Goal: Information Seeking & Learning: Learn about a topic

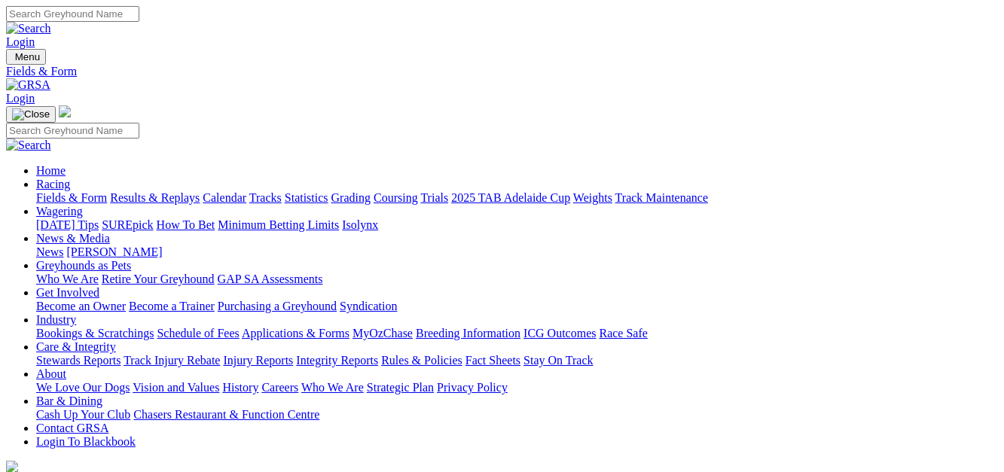
drag, startPoint x: 0, startPoint y: 0, endPoint x: 572, endPoint y: 347, distance: 669.1
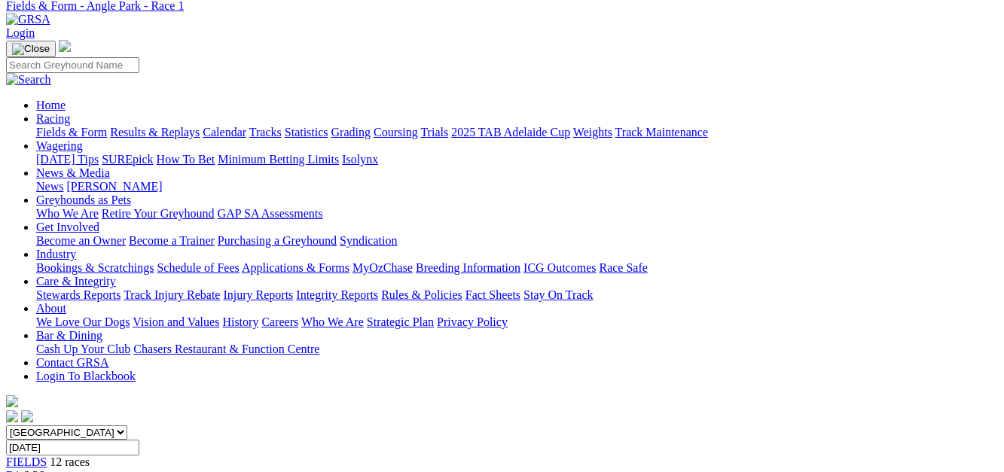
scroll to position [60, 0]
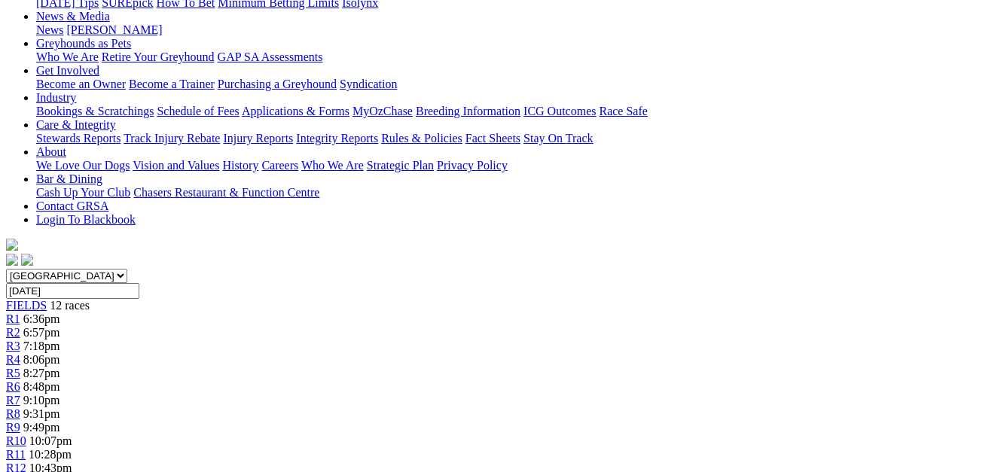
scroll to position [93, 0]
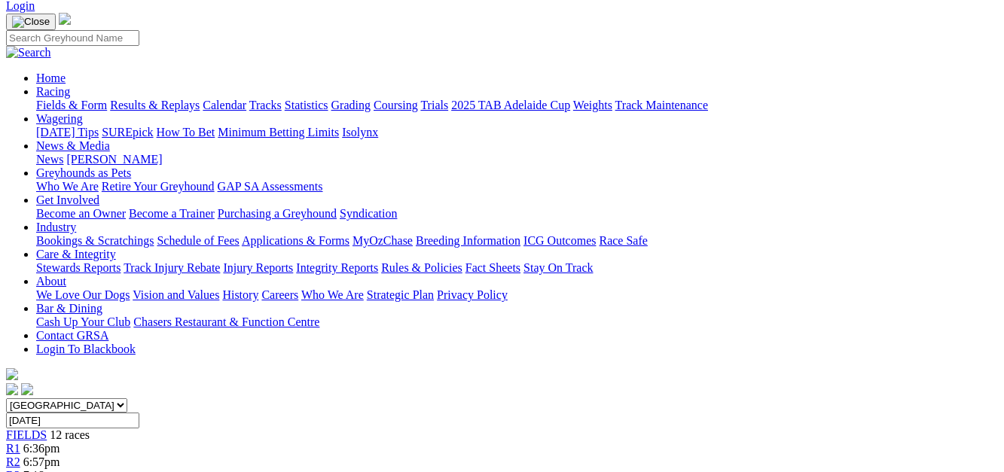
click at [20, 469] on link "R3" at bounding box center [13, 475] width 14 height 13
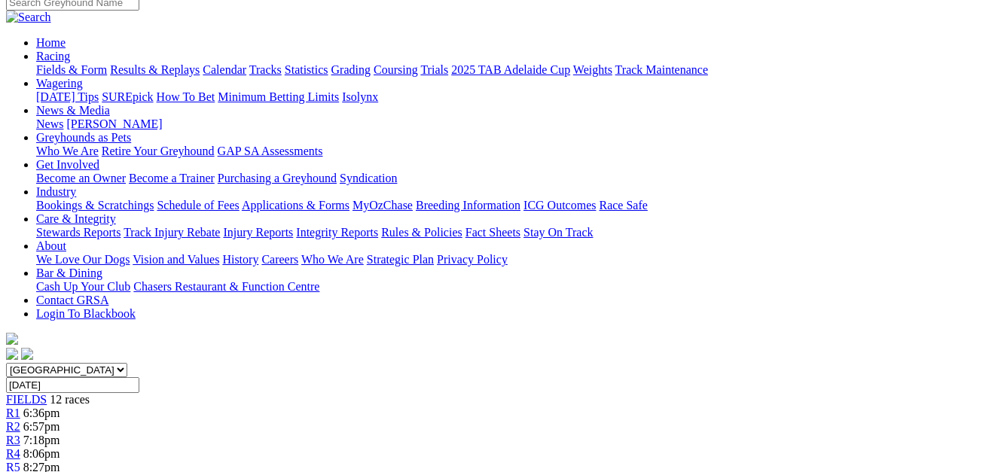
scroll to position [54, 0]
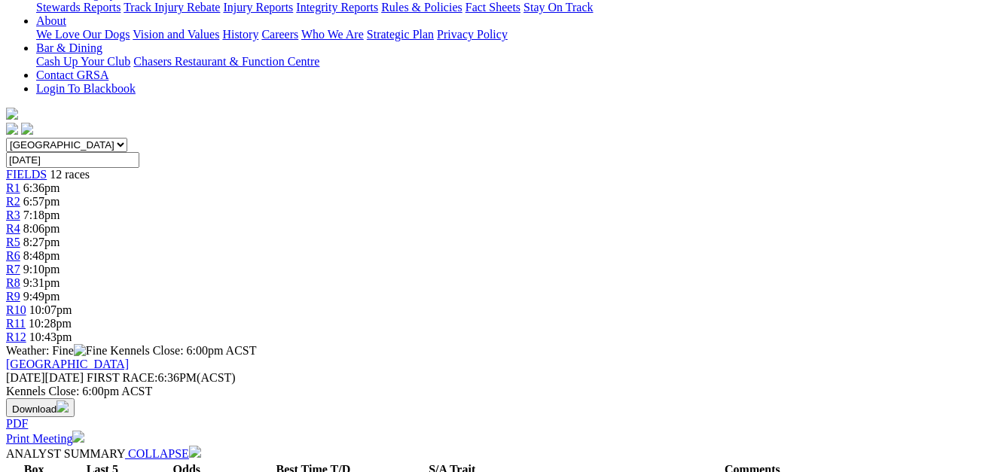
scroll to position [336, 172]
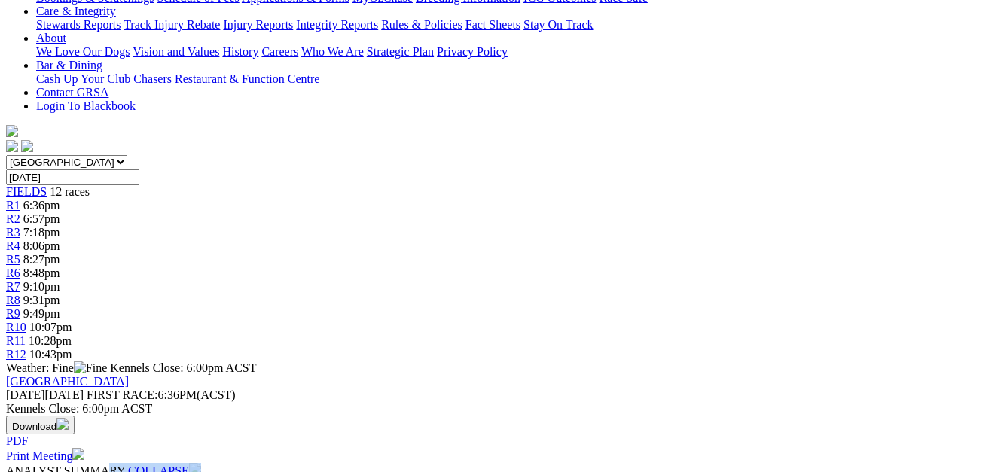
drag, startPoint x: 1004, startPoint y: 73, endPoint x: 1004, endPoint y: 11, distance: 62.5
drag, startPoint x: 1004, startPoint y: 11, endPoint x: 982, endPoint y: 173, distance: 163.5
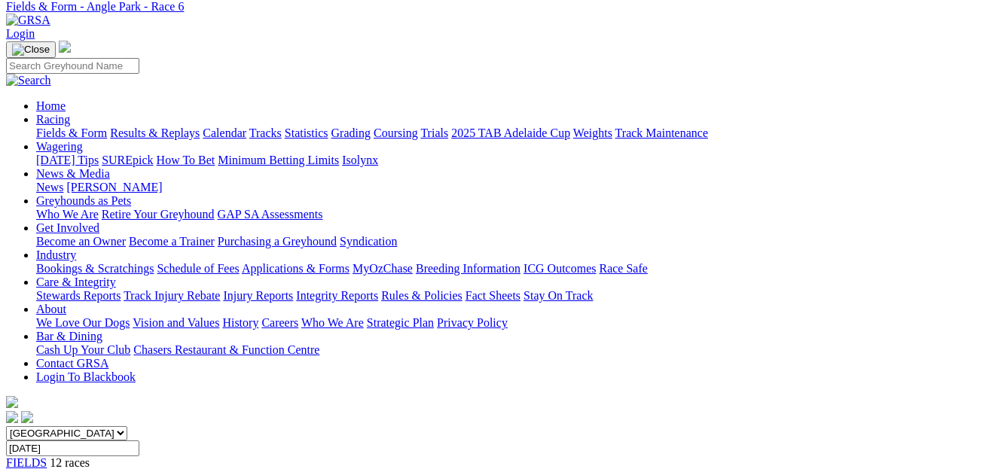
scroll to position [0, 172]
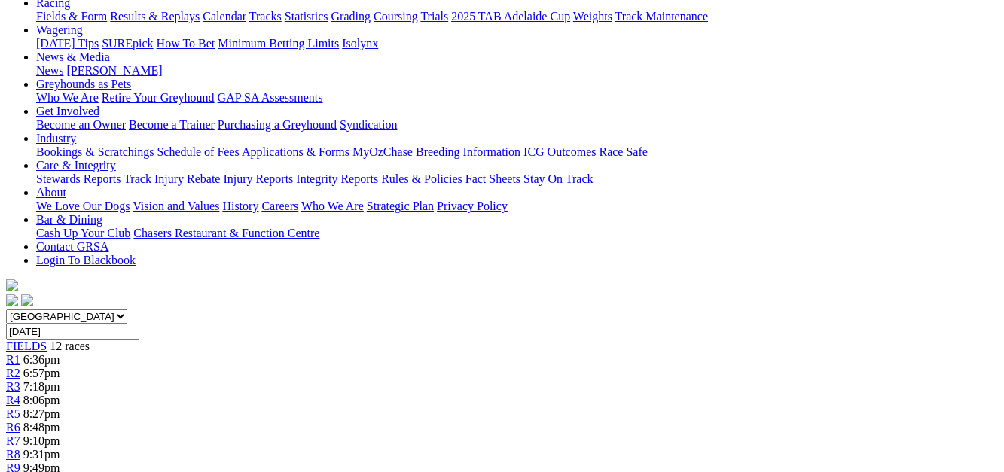
scroll to position [172, 0]
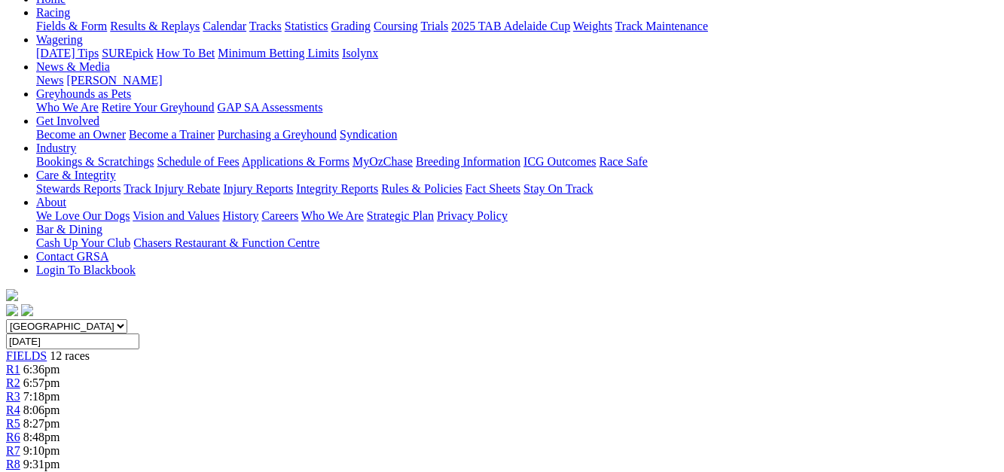
click at [640, 458] on div "R8 9:31pm" at bounding box center [502, 465] width 992 height 14
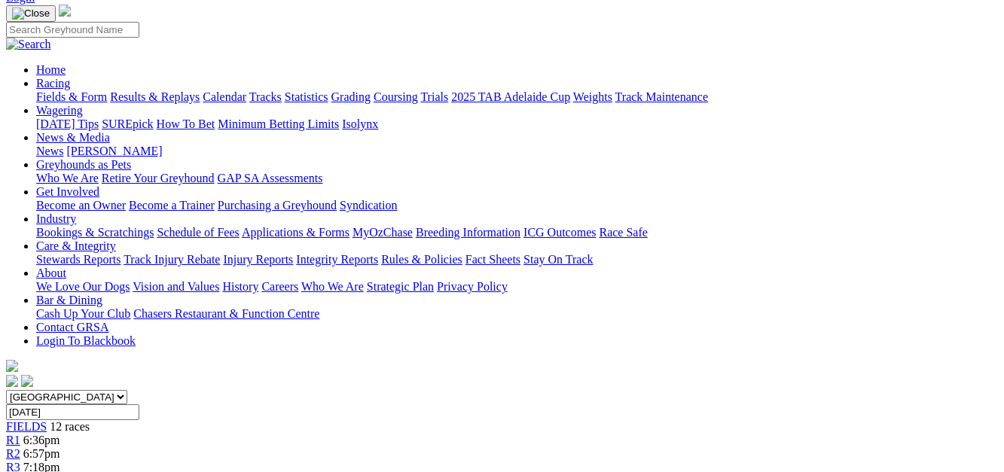
scroll to position [47, 0]
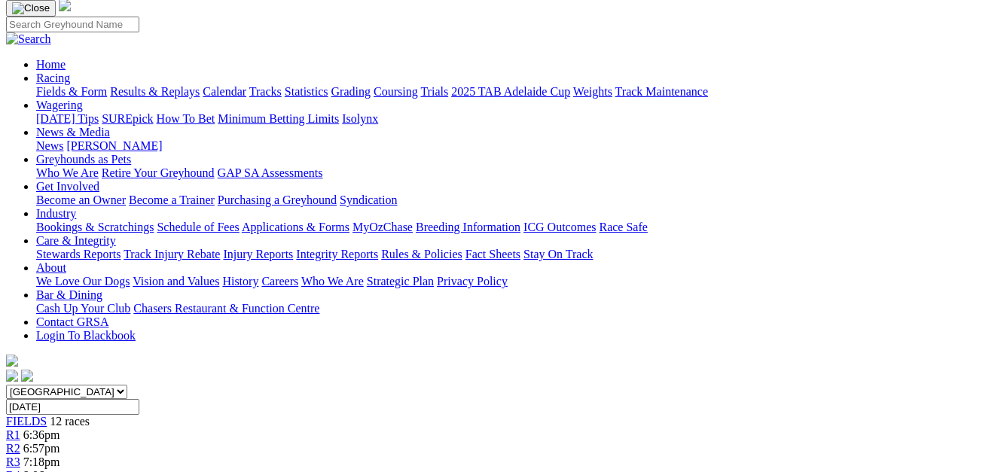
scroll to position [88, 0]
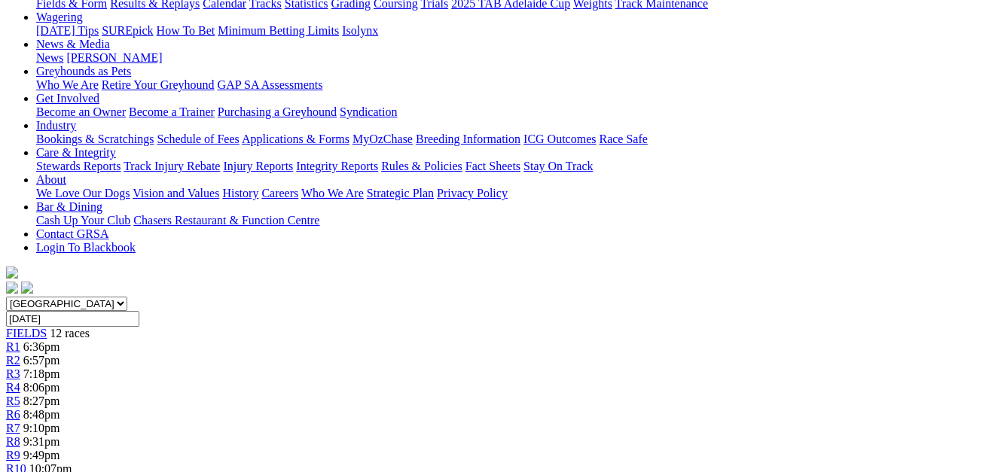
scroll to position [153, 0]
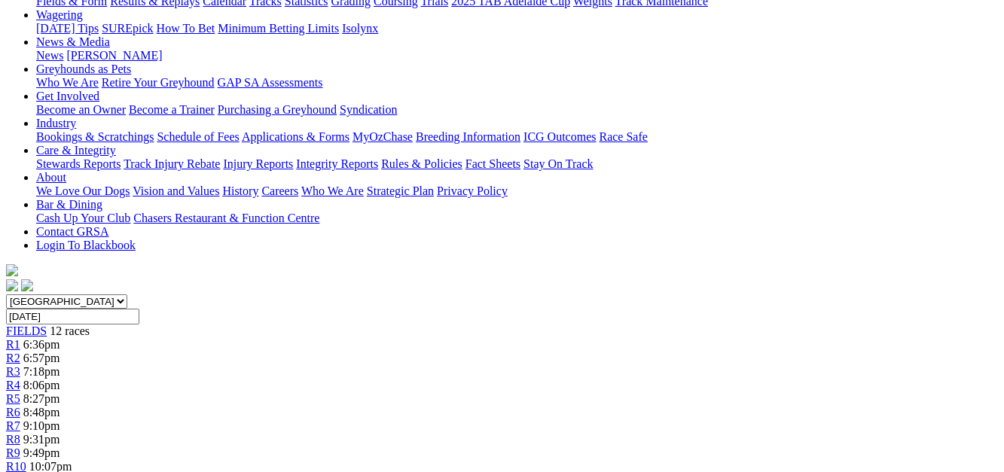
scroll to position [136, 0]
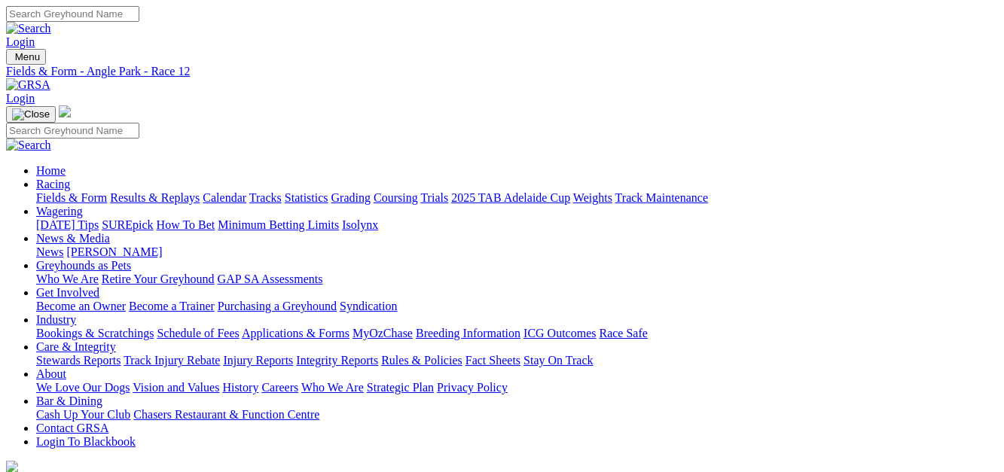
select select "QLD"
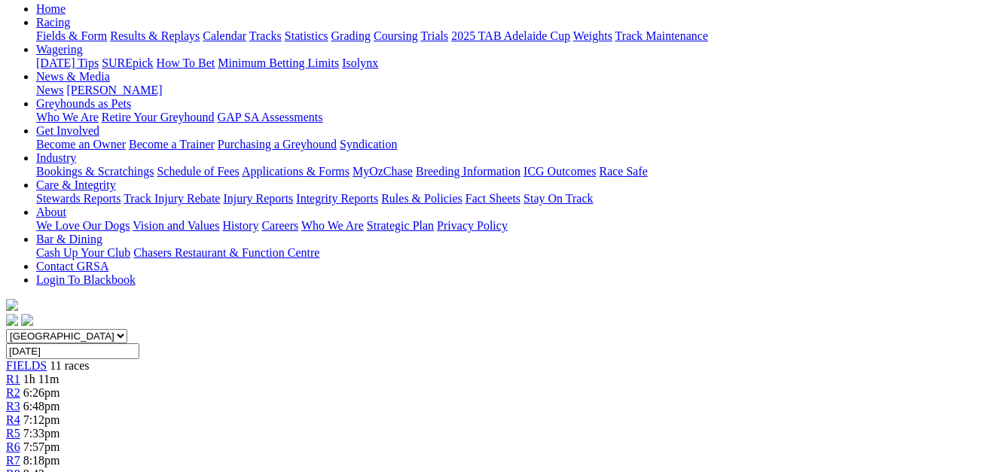
scroll to position [147, 0]
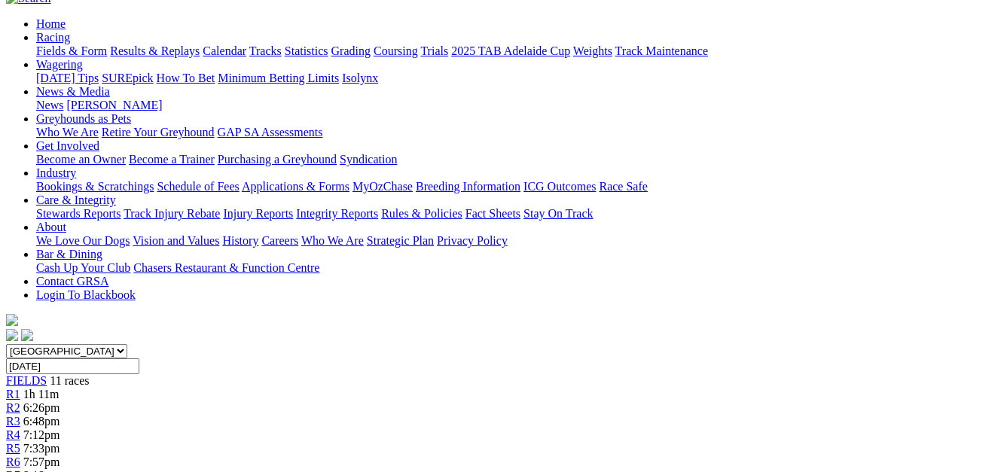
click at [334, 415] on div "R3 6:48pm" at bounding box center [502, 422] width 992 height 14
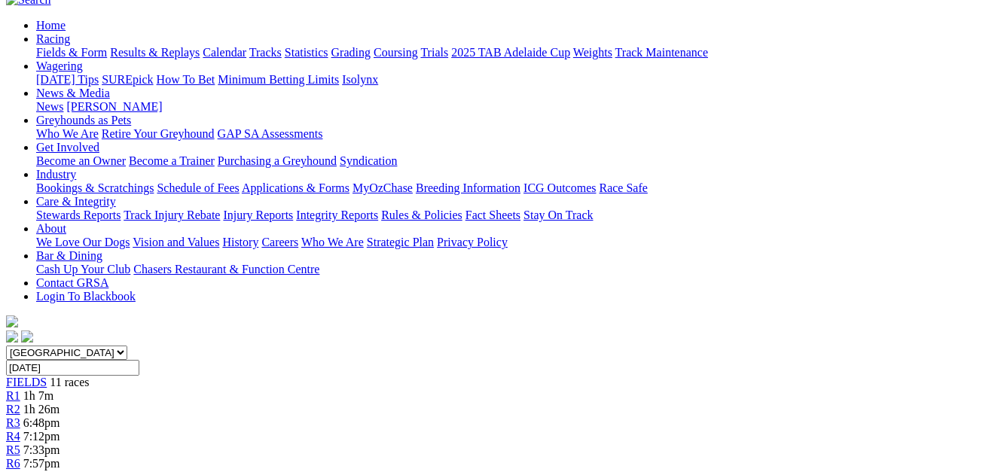
scroll to position [108, 0]
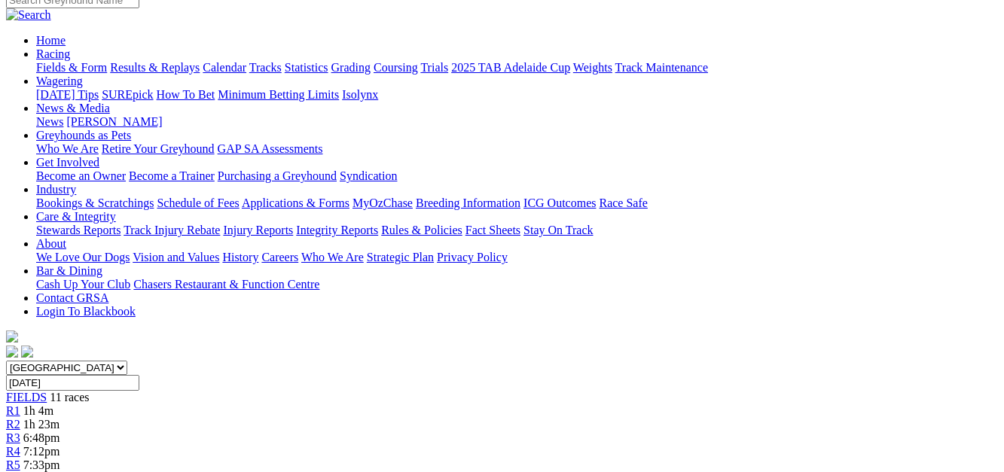
scroll to position [124, 0]
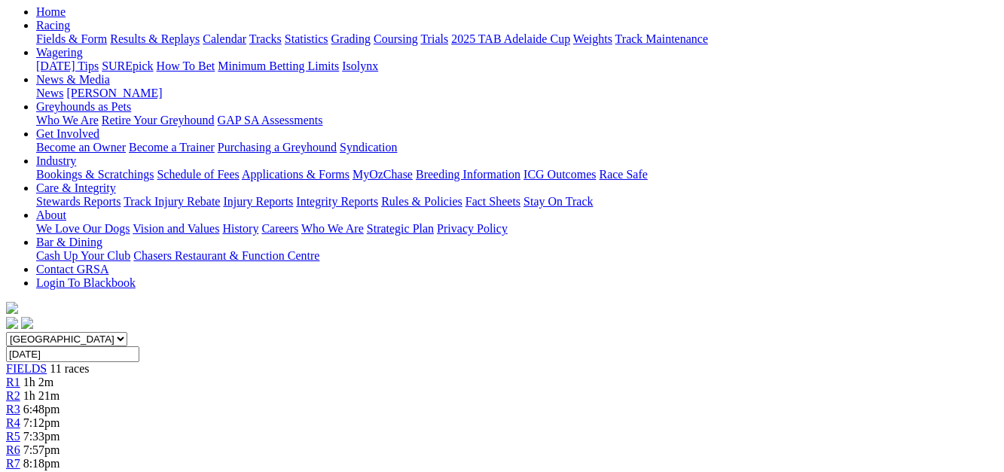
scroll to position [23, 0]
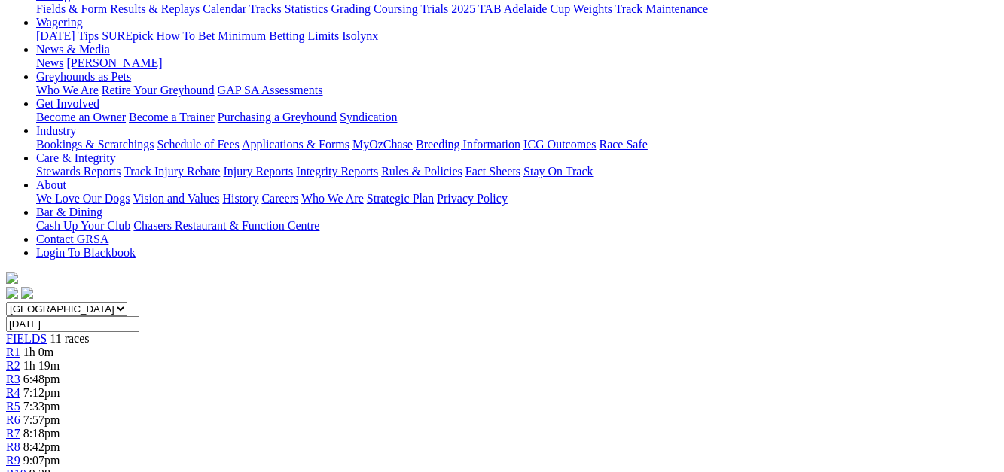
scroll to position [34, 0]
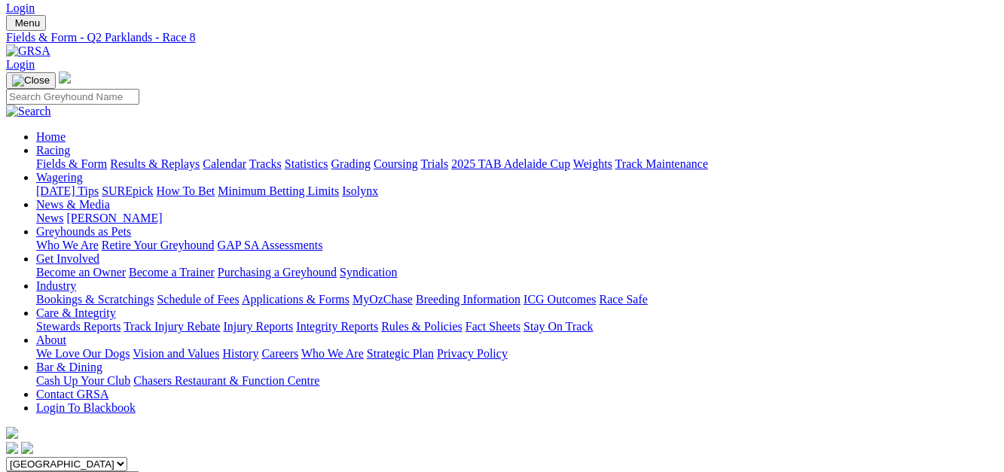
click at [127, 457] on select "South Australia New South Wales Northern Territory Queensland Tasmania Victoria…" at bounding box center [66, 464] width 121 height 14
select select "NSW"
click at [33, 457] on select "South Australia New South Wales Northern Territory Queensland Tasmania Victoria…" at bounding box center [66, 464] width 121 height 14
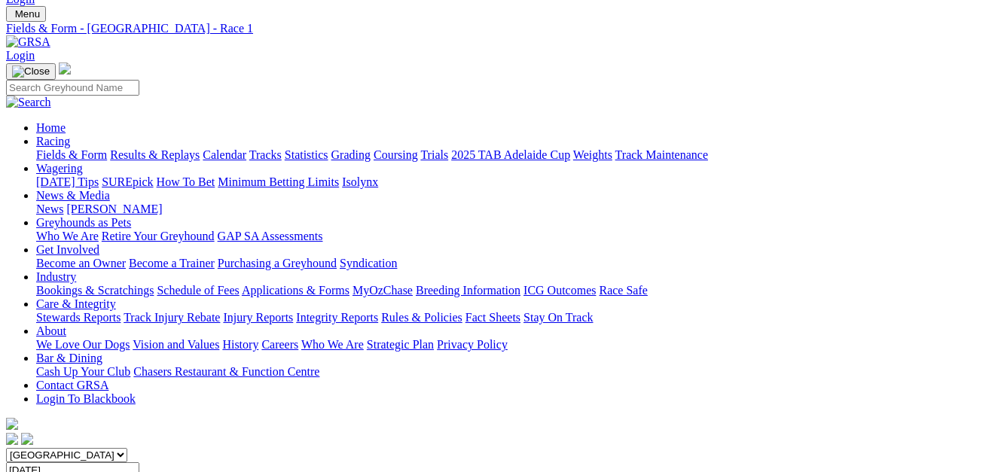
scroll to position [10, 0]
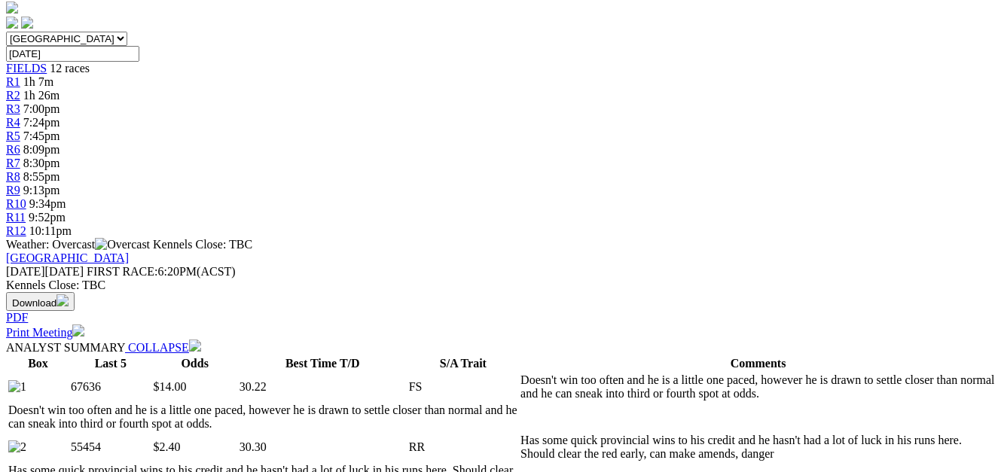
scroll to position [27, 0]
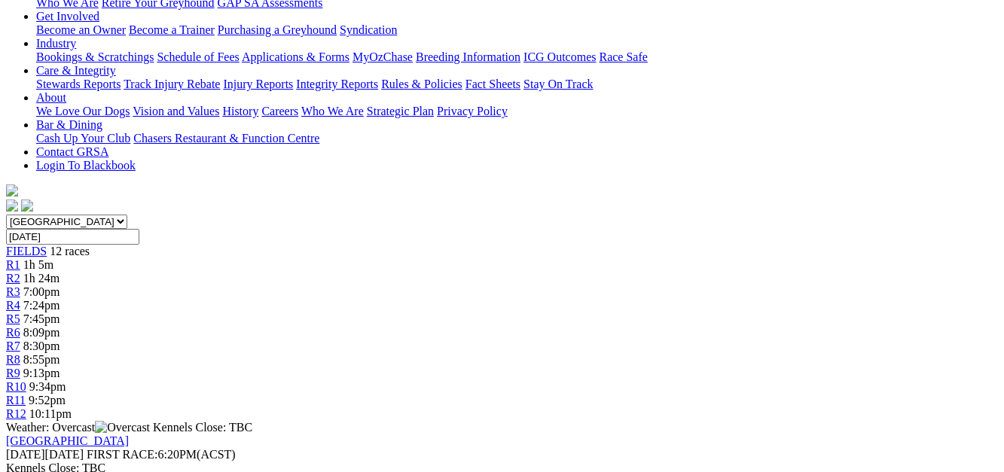
scroll to position [7, 0]
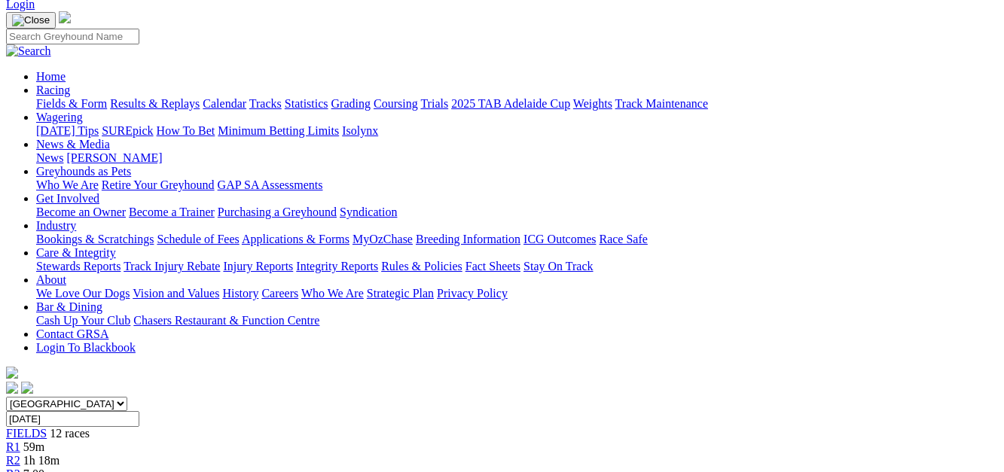
scroll to position [27, 0]
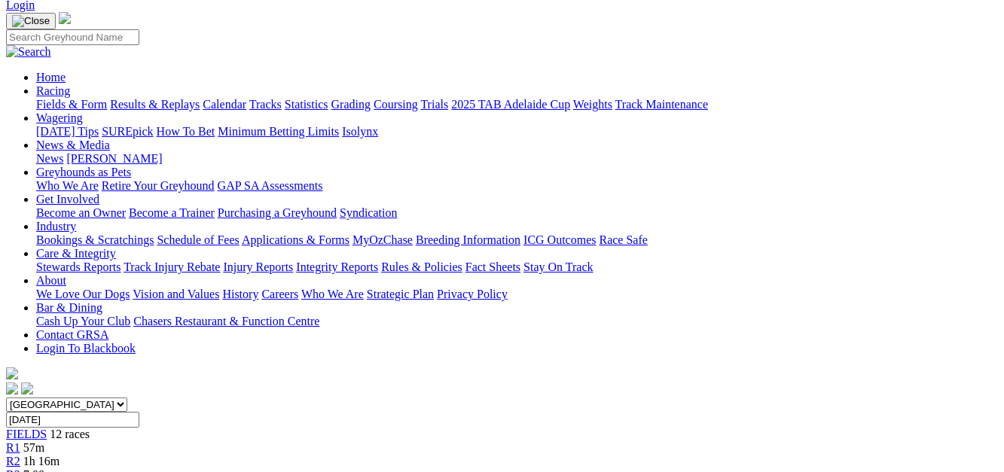
scroll to position [17, 0]
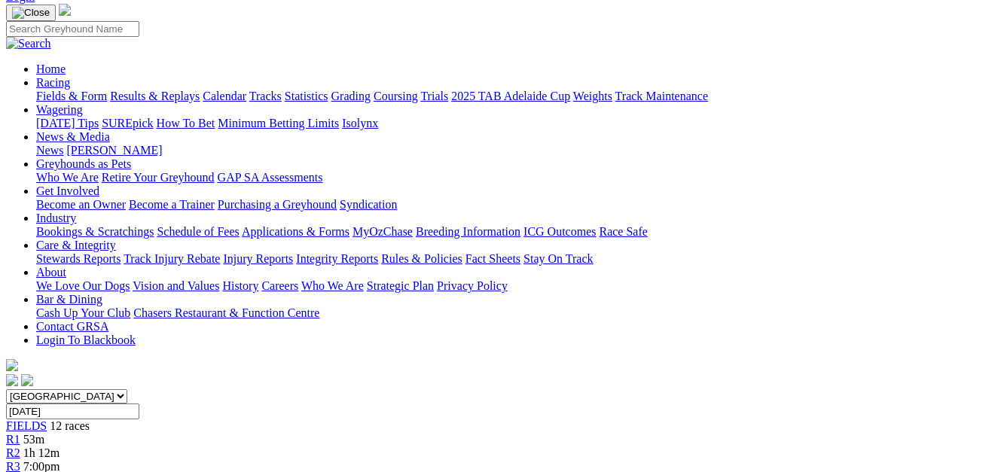
scroll to position [50, 0]
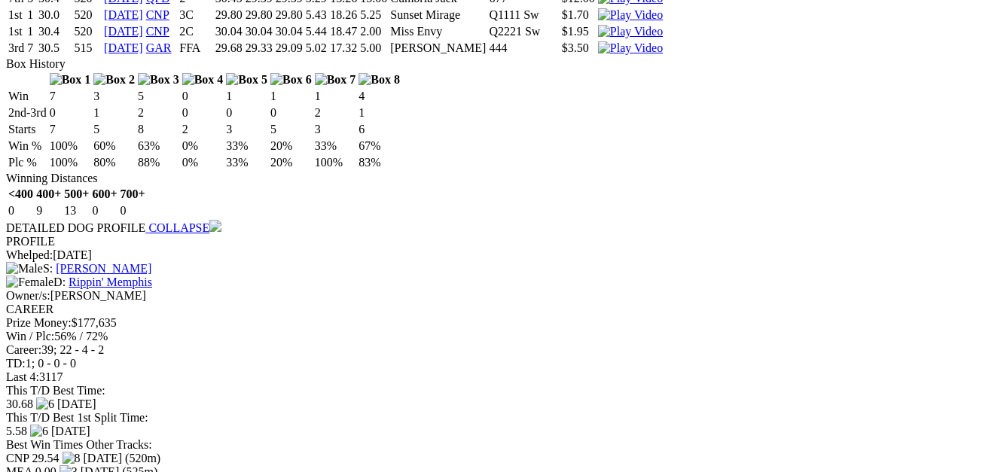
scroll to position [1776, 0]
